Goal: Task Accomplishment & Management: Manage account settings

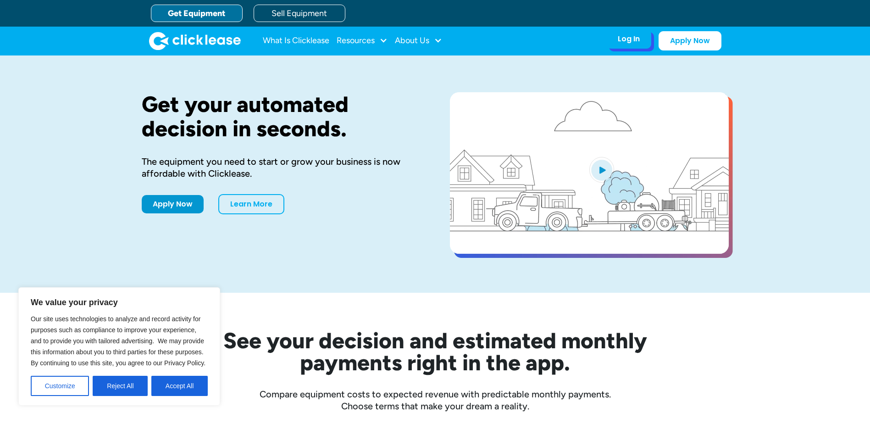
click at [632, 45] on div "Log In Account login I use Clicklease to get my equipment Partner Portal I offe…" at bounding box center [628, 38] width 45 height 19
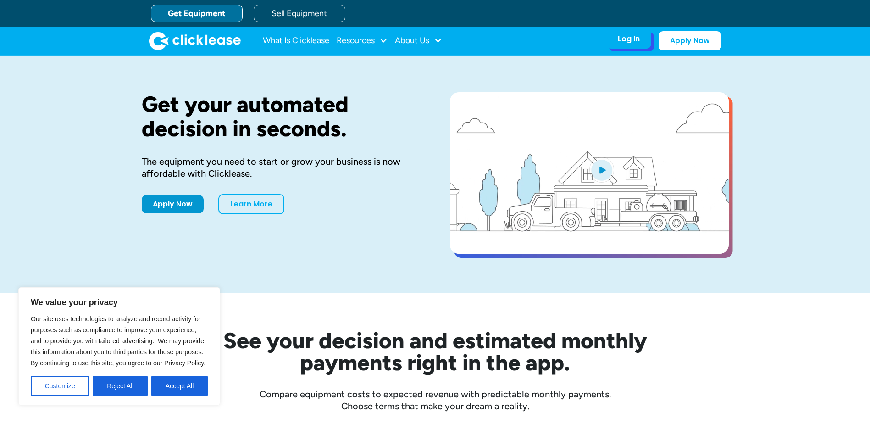
click at [624, 38] on div "Log In" at bounding box center [629, 38] width 22 height 9
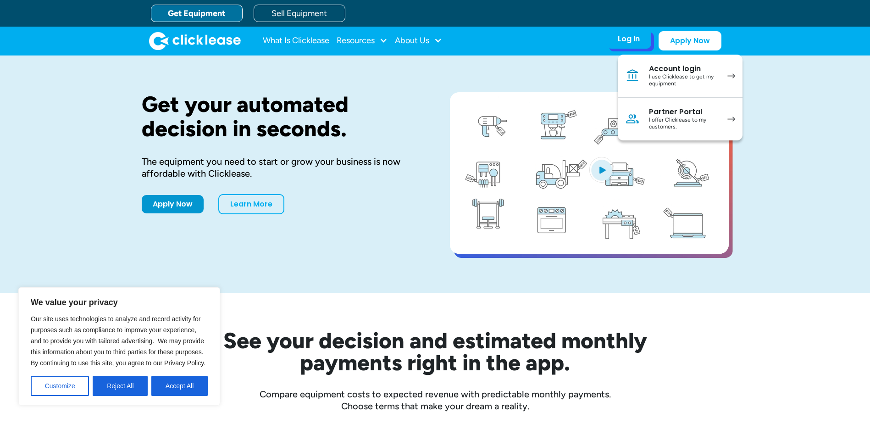
click at [677, 71] on div "Account login" at bounding box center [683, 68] width 69 height 9
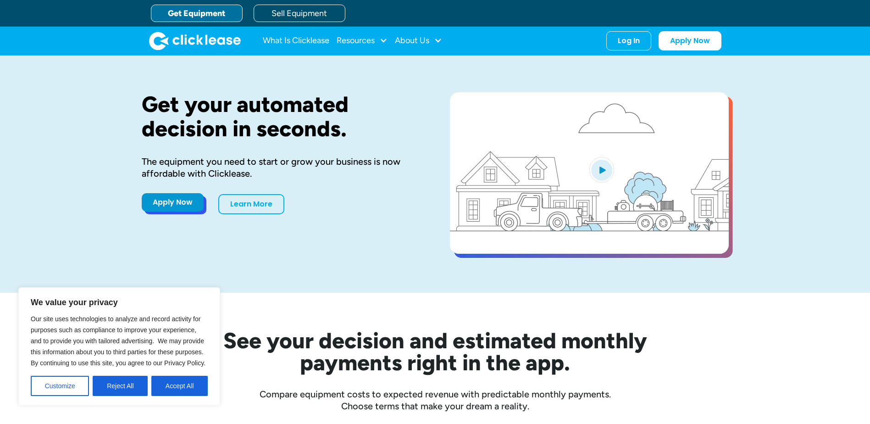
click at [167, 208] on link "Apply Now" at bounding box center [173, 202] width 62 height 18
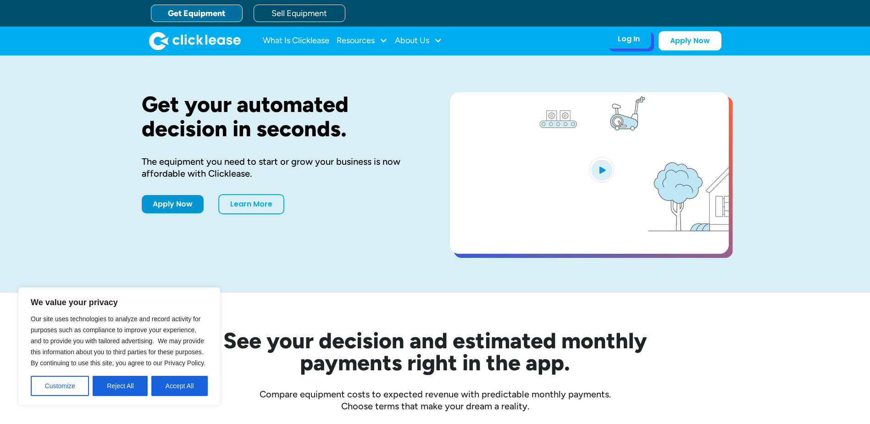
click at [636, 34] on div "Log In" at bounding box center [629, 38] width 22 height 9
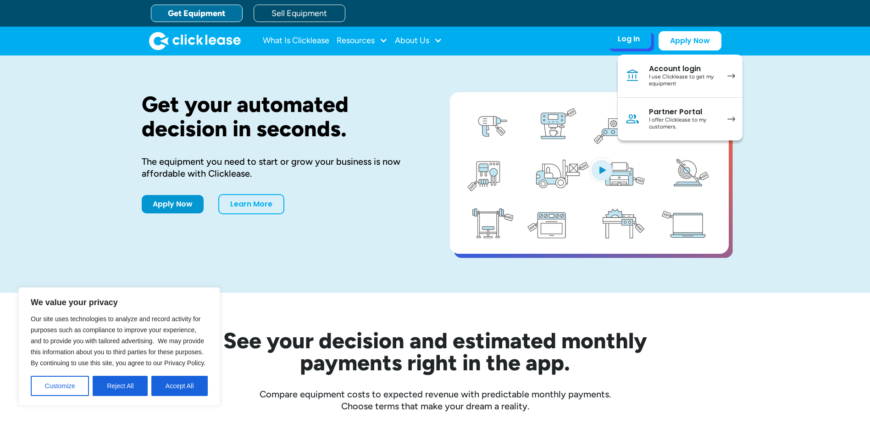
click at [669, 72] on div "Account login" at bounding box center [683, 68] width 69 height 9
